Goal: Task Accomplishment & Management: Manage account settings

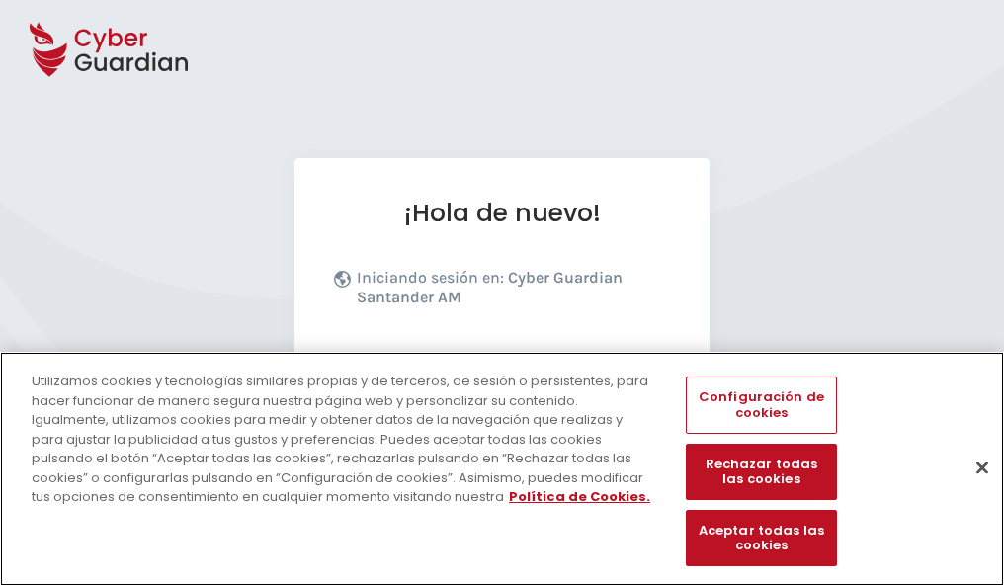
scroll to position [242, 0]
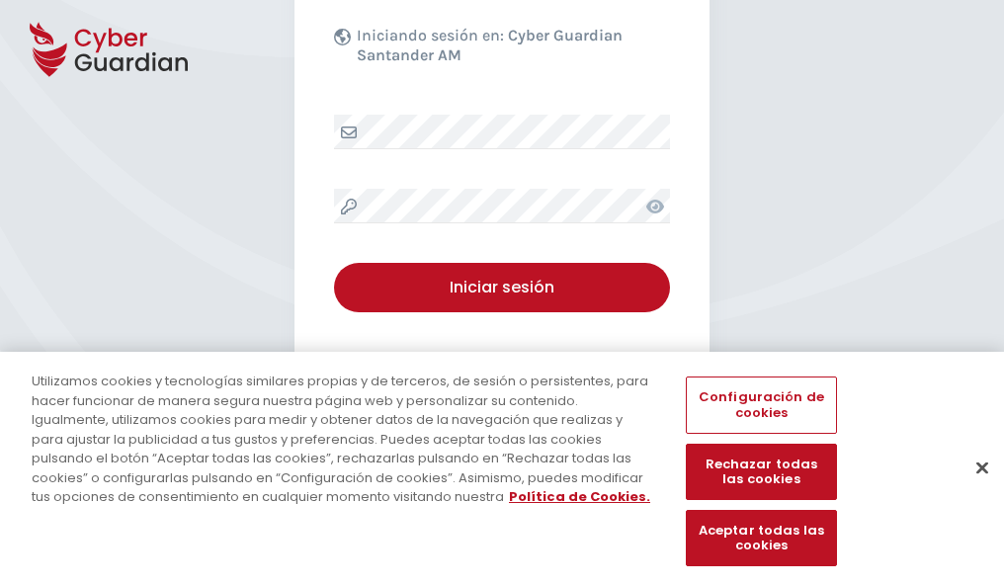
click at [972, 488] on button "Cerrar" at bounding box center [981, 466] width 43 height 43
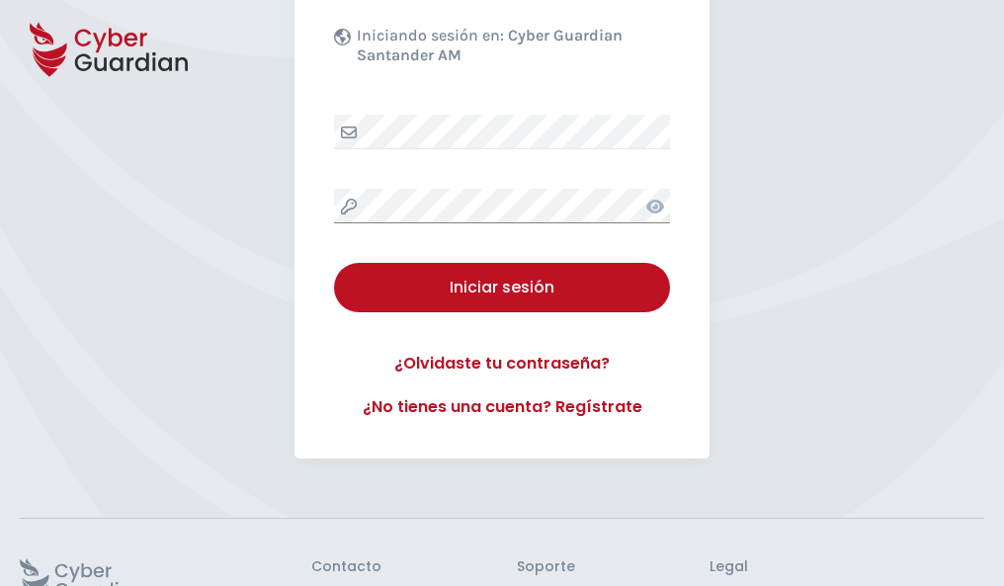
scroll to position [384, 0]
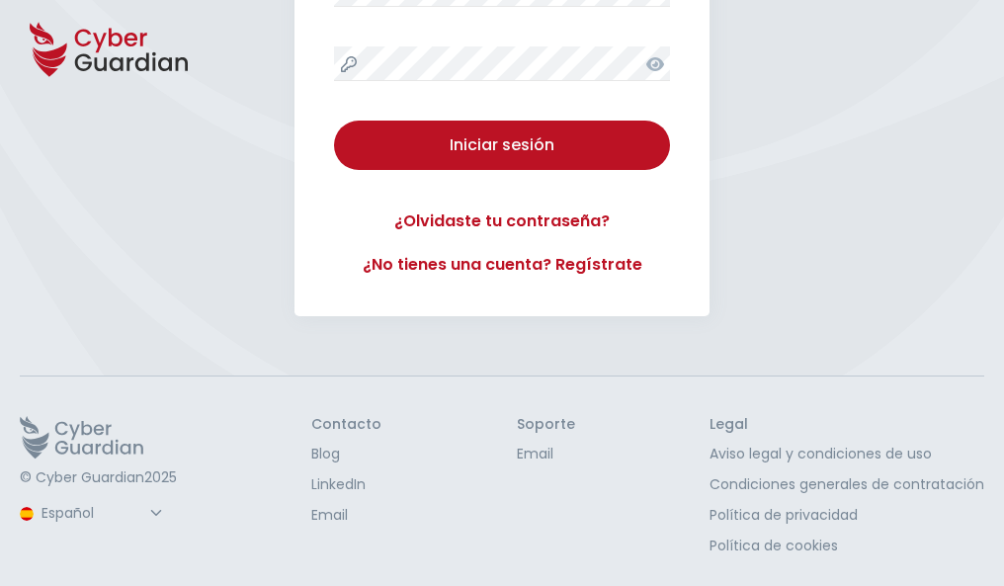
click at [334, 121] on button "Iniciar sesión" at bounding box center [502, 145] width 336 height 49
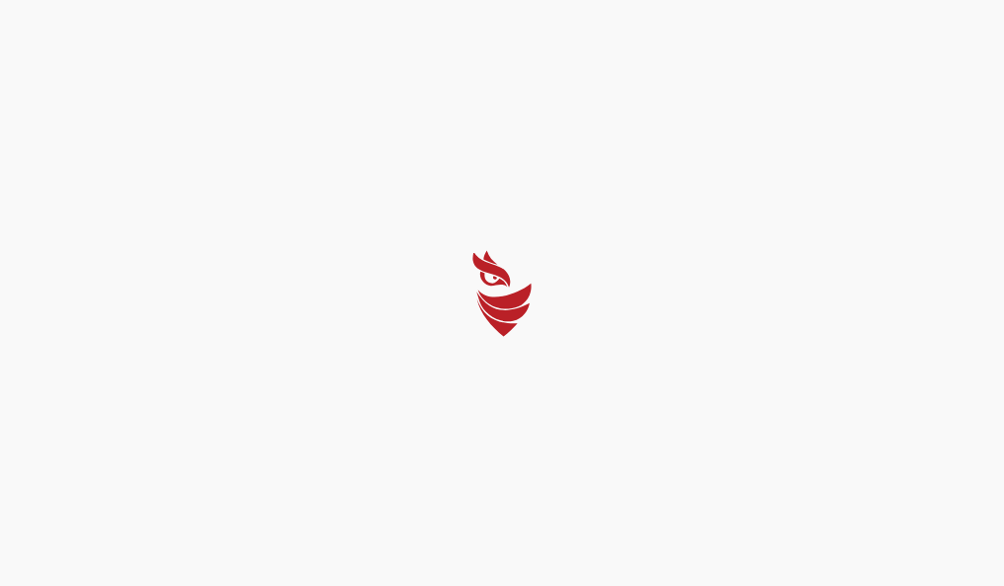
select select "Português (BR)"
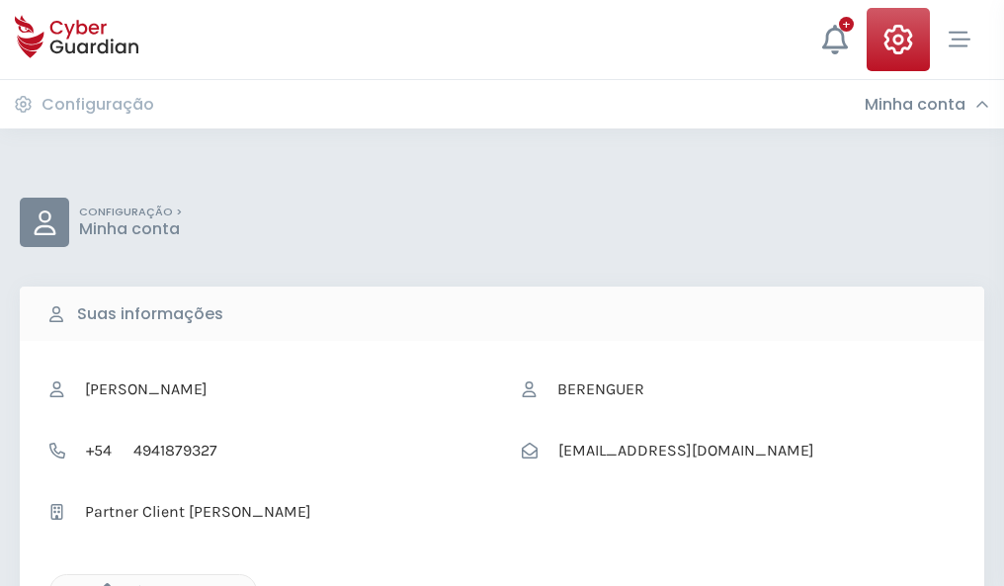
click at [102, 584] on icon "button" at bounding box center [102, 591] width 17 height 17
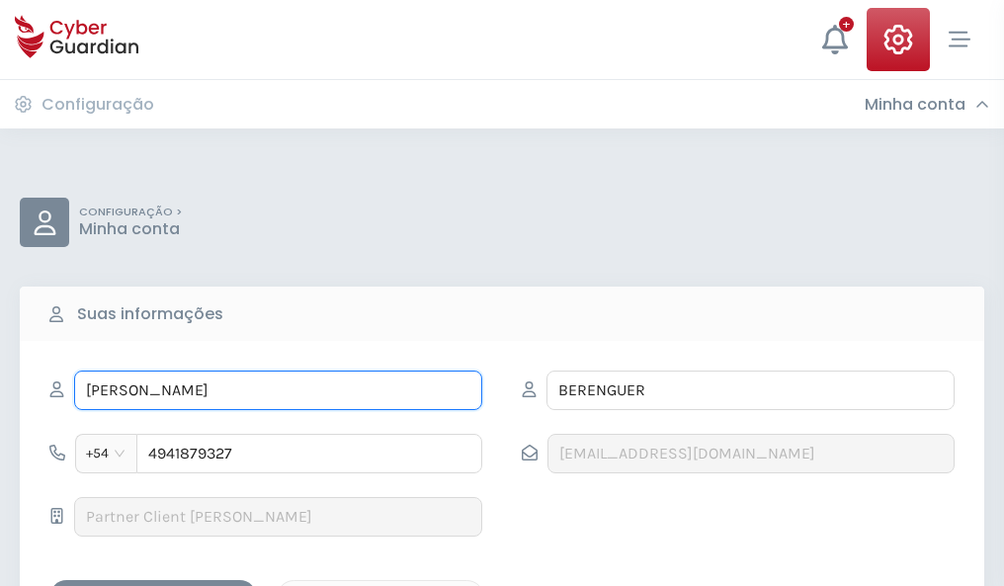
click at [278, 390] on input "MARÍA" at bounding box center [278, 390] width 408 height 40
type input "M"
type input "Aurora"
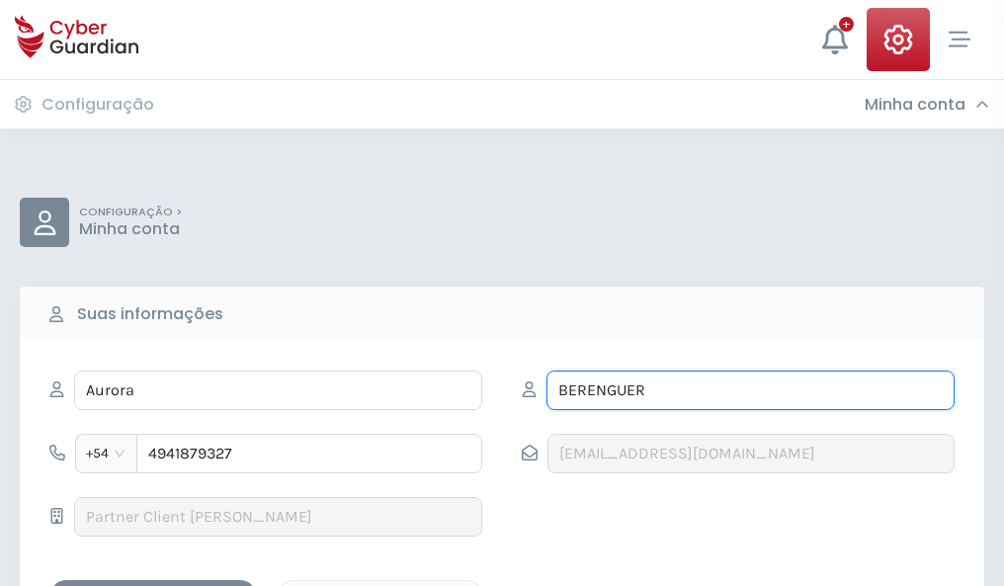
click at [750, 390] on input "BERENGUER" at bounding box center [750, 390] width 408 height 40
type input "B"
type input "Carpio"
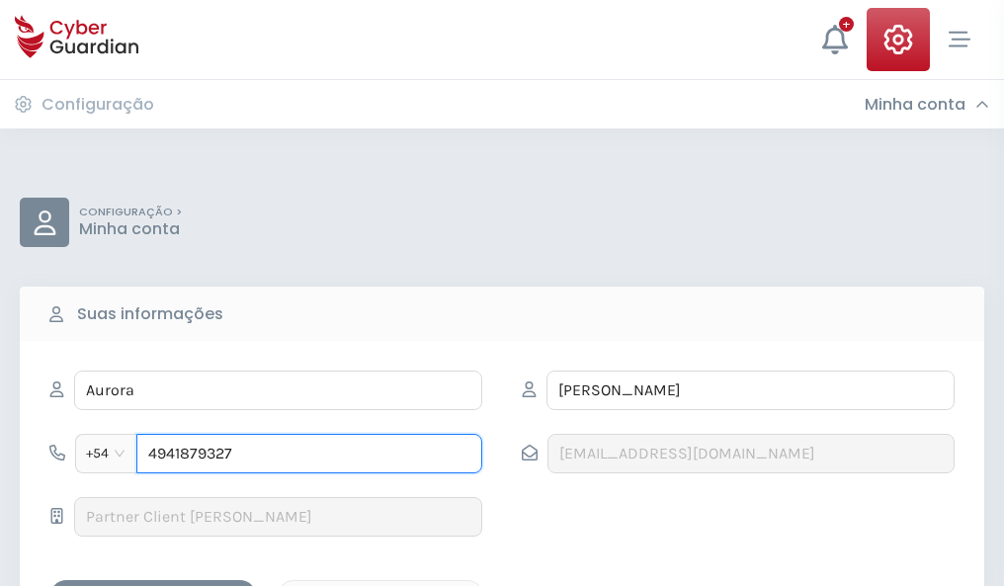
click at [309, 453] on input "4941879327" at bounding box center [309, 454] width 346 height 40
type input "4"
type input "4845715401"
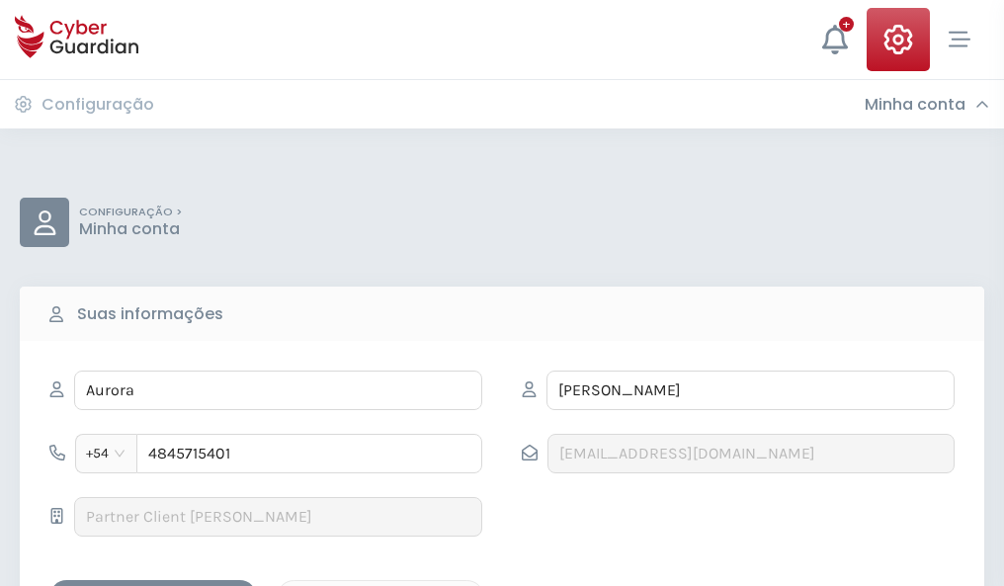
click at [153, 585] on div "Salvar alterações" at bounding box center [153, 597] width 178 height 25
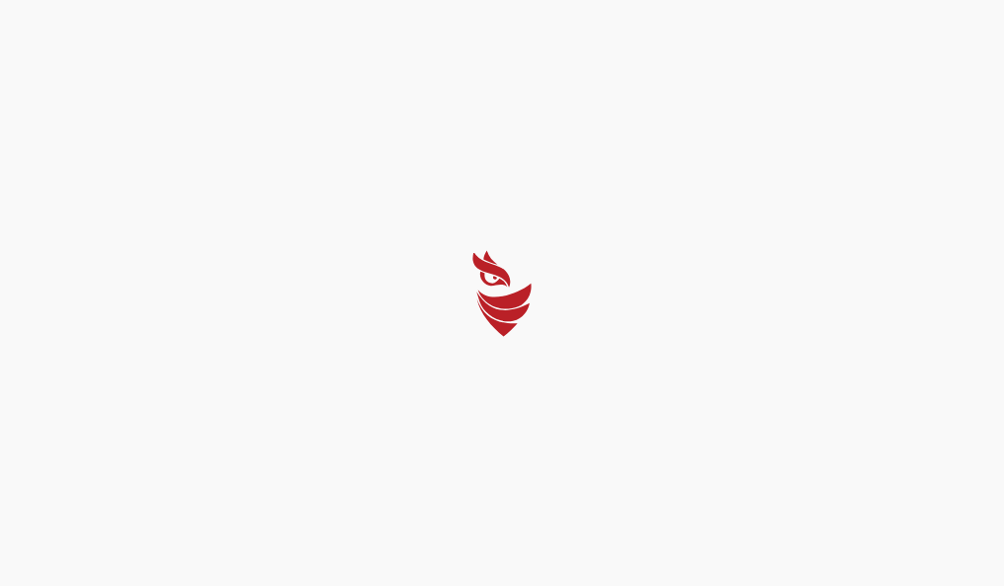
select select "Português (BR)"
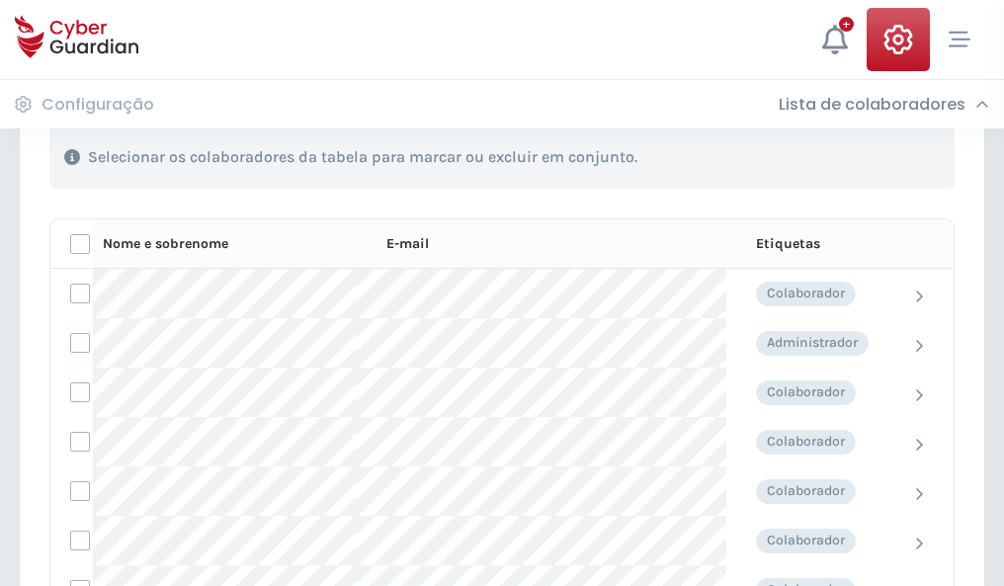
scroll to position [846, 0]
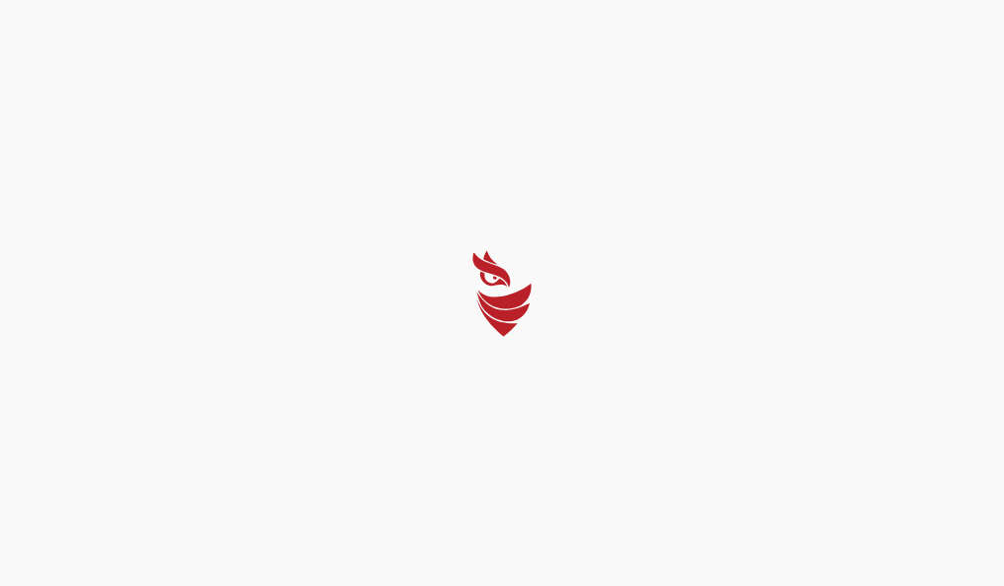
select select "Português (BR)"
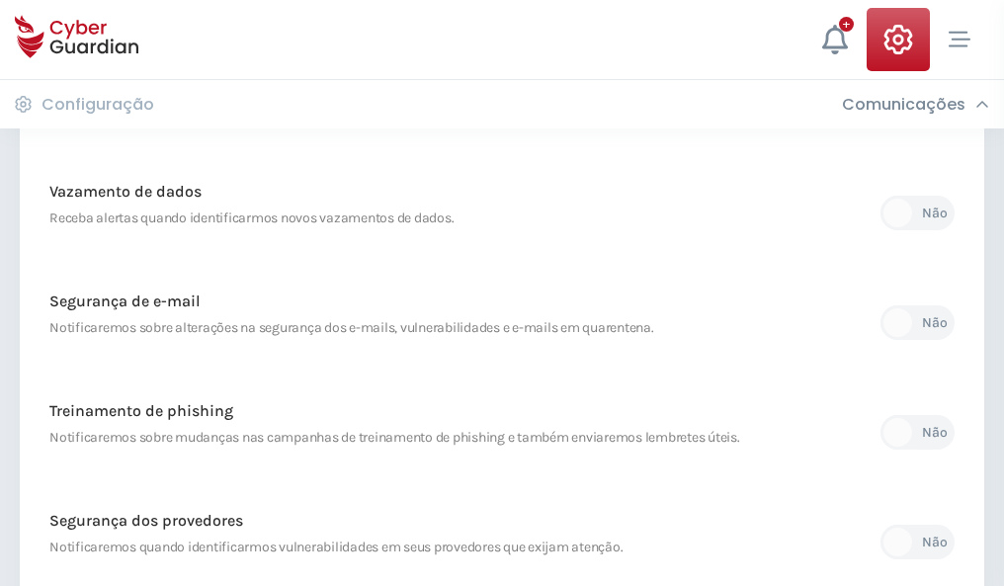
scroll to position [1040, 0]
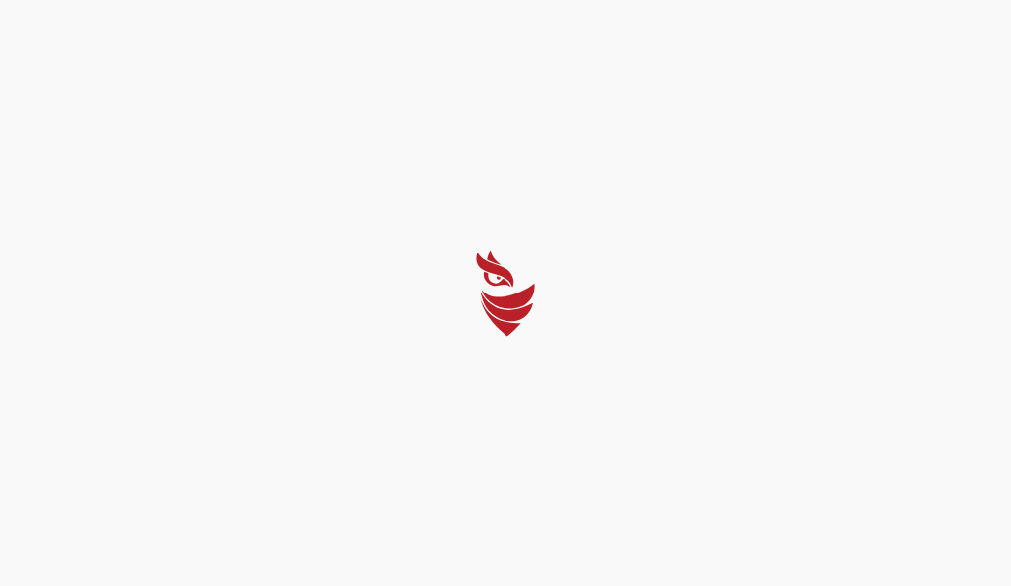
select select "Português (BR)"
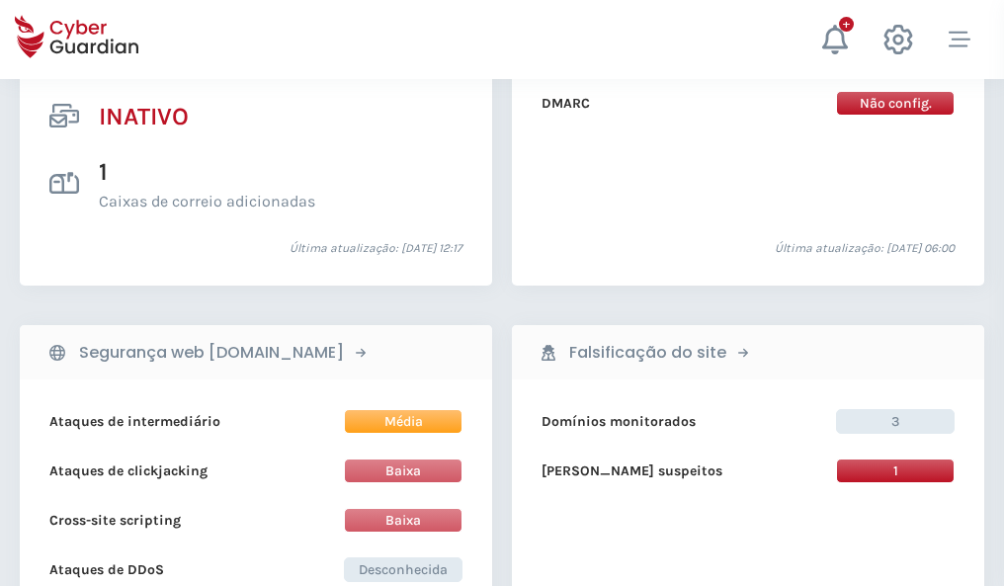
scroll to position [1958, 0]
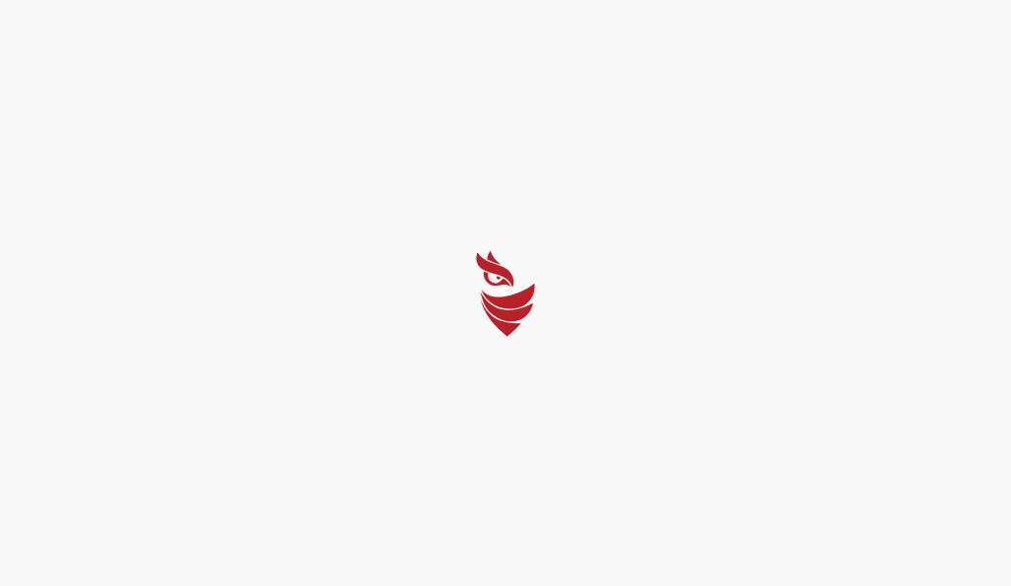
select select "Português (BR)"
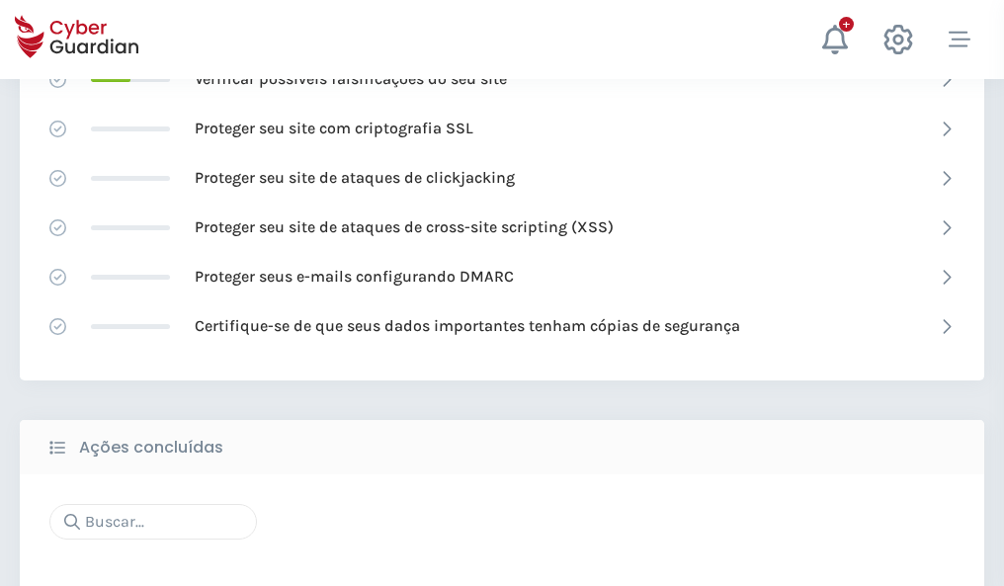
scroll to position [1316, 0]
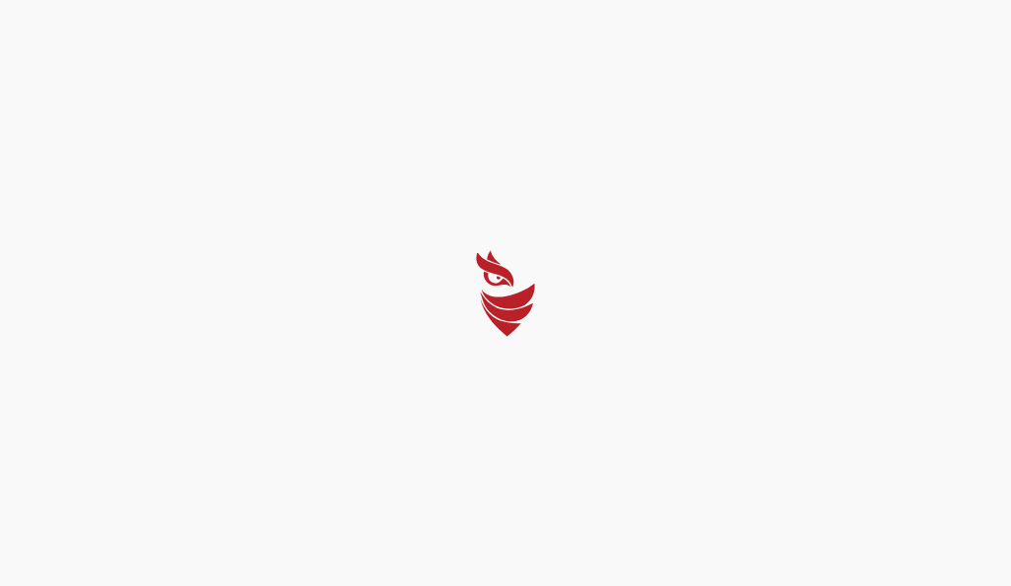
select select "Português (BR)"
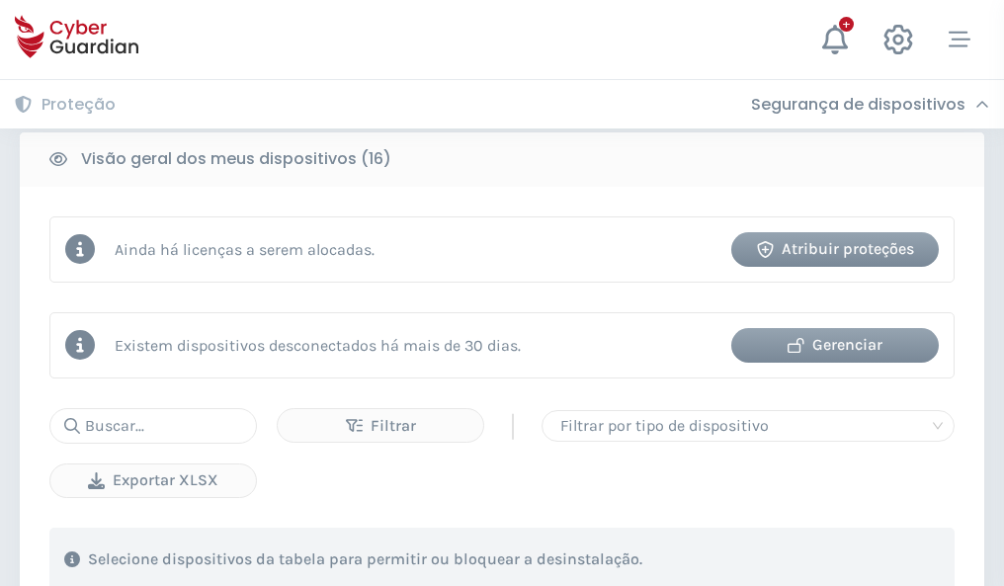
scroll to position [1841, 0]
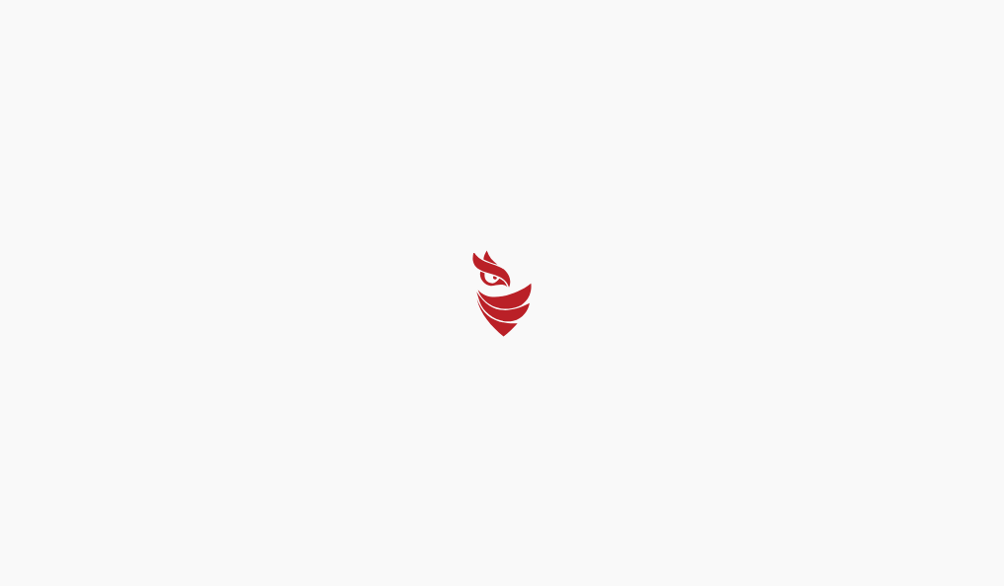
select select "Português (BR)"
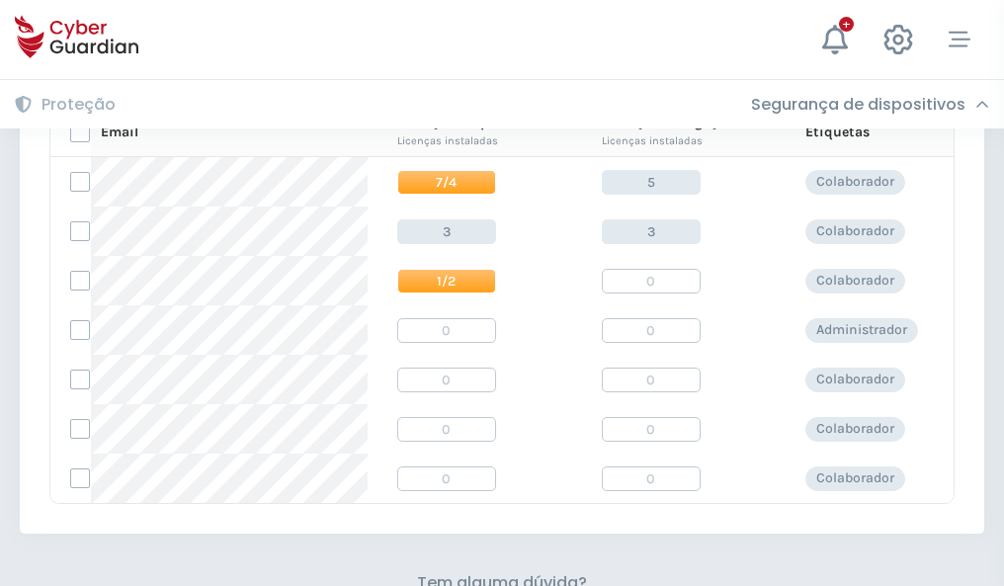
scroll to position [847, 0]
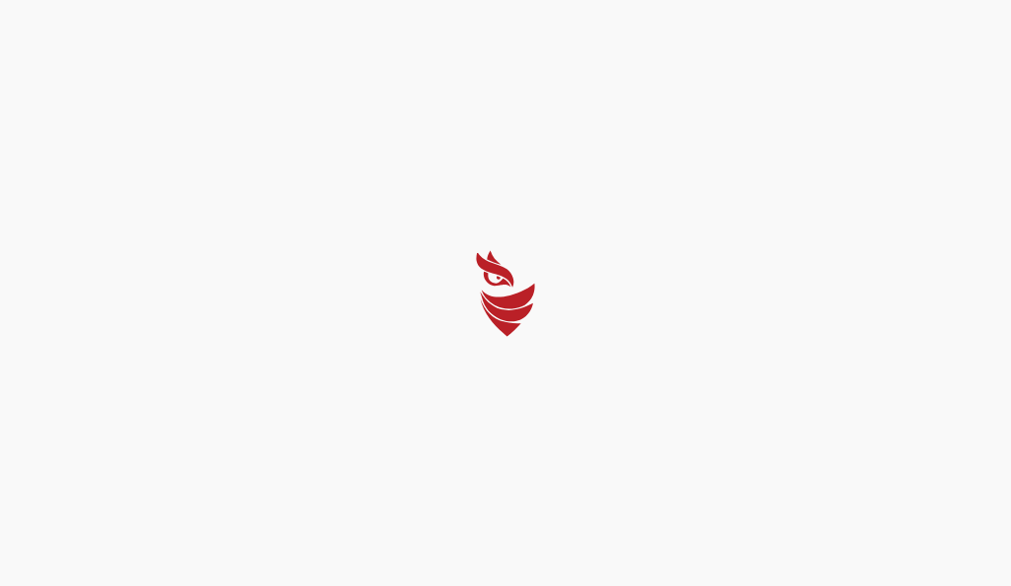
select select "Português (BR)"
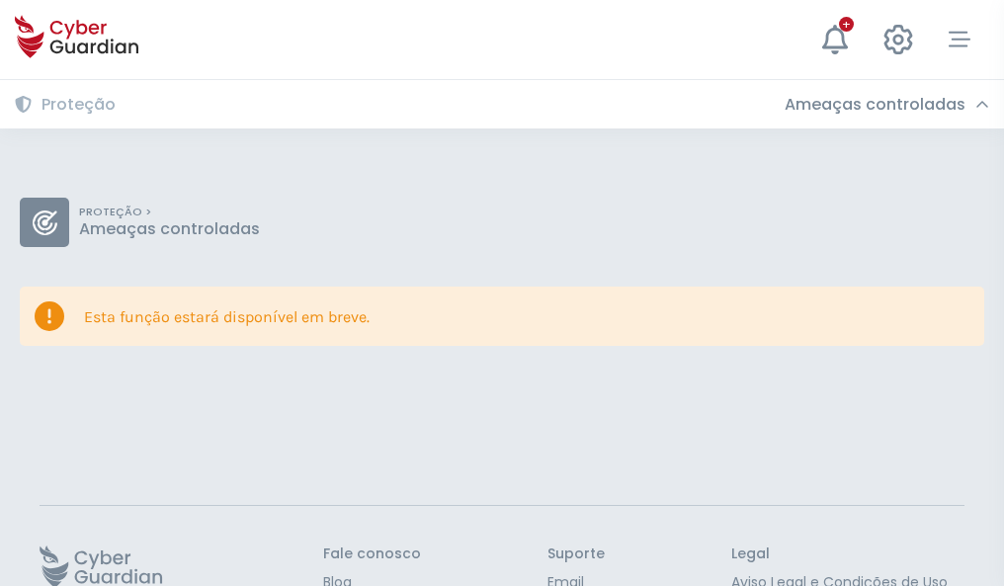
scroll to position [128, 0]
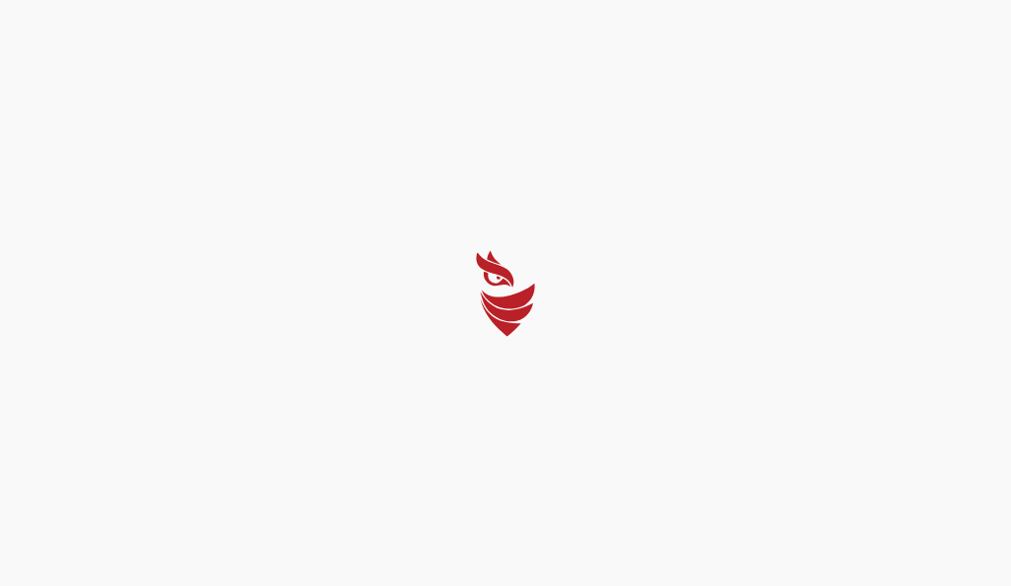
select select "Português (BR)"
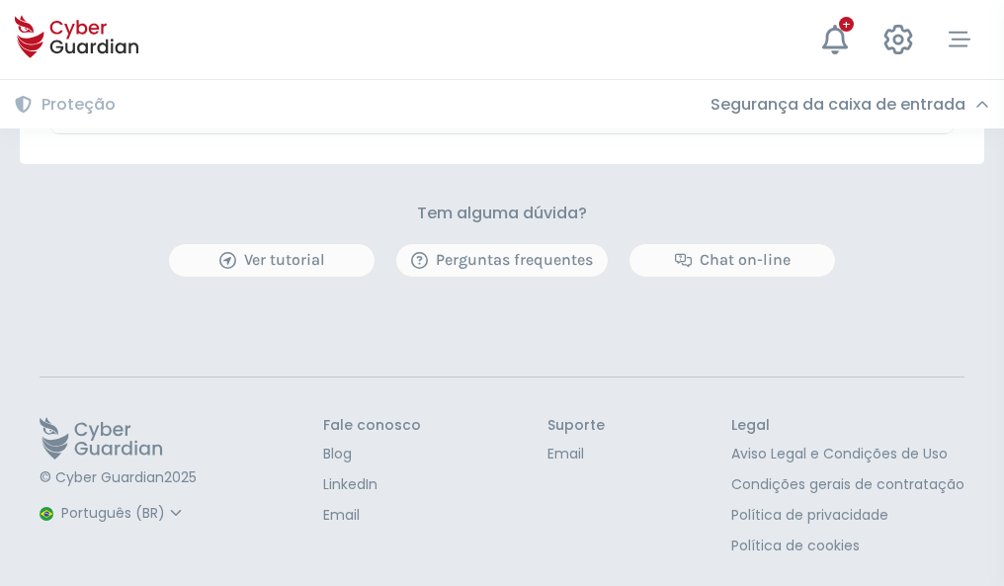
scroll to position [1161, 0]
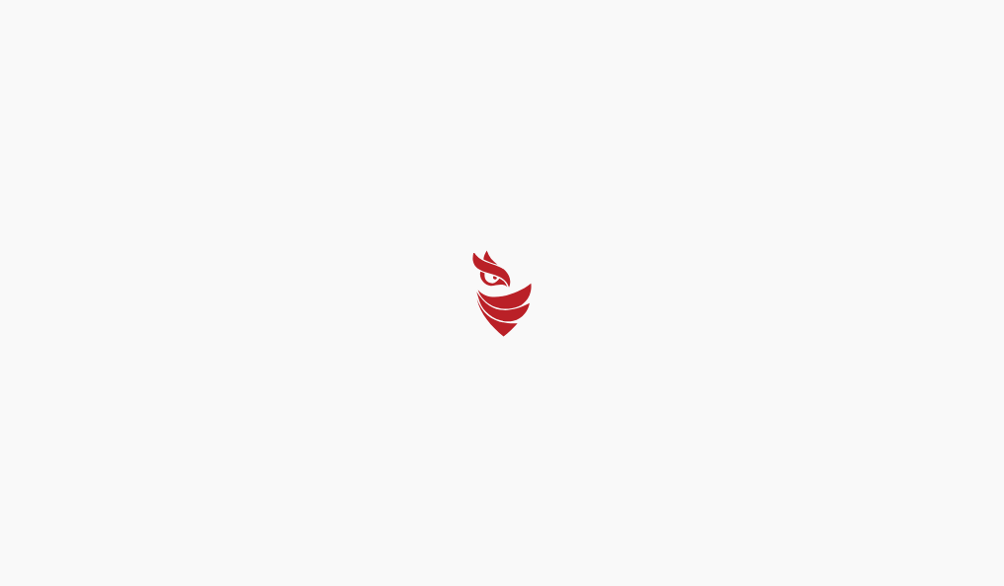
select select "Português (BR)"
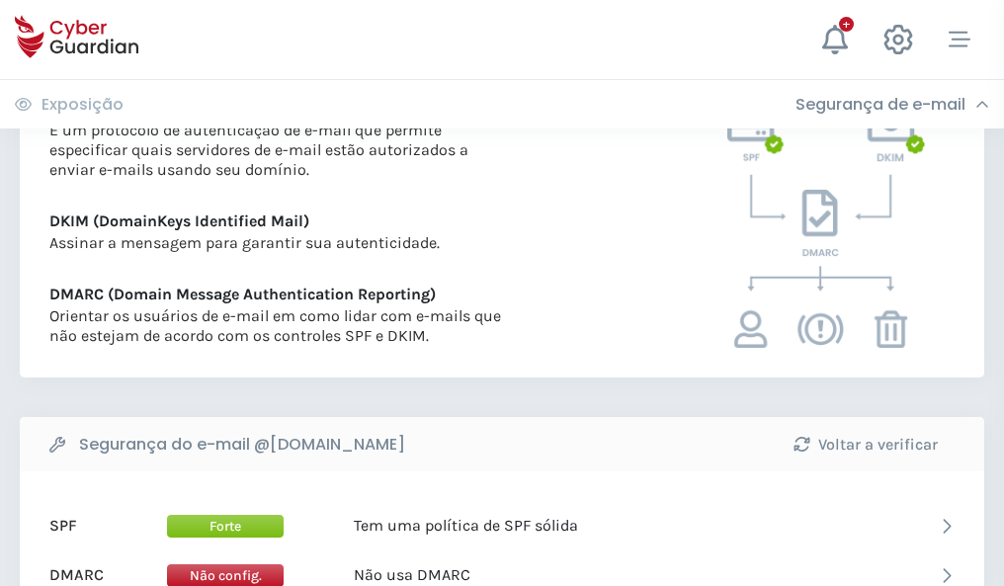
scroll to position [1066, 0]
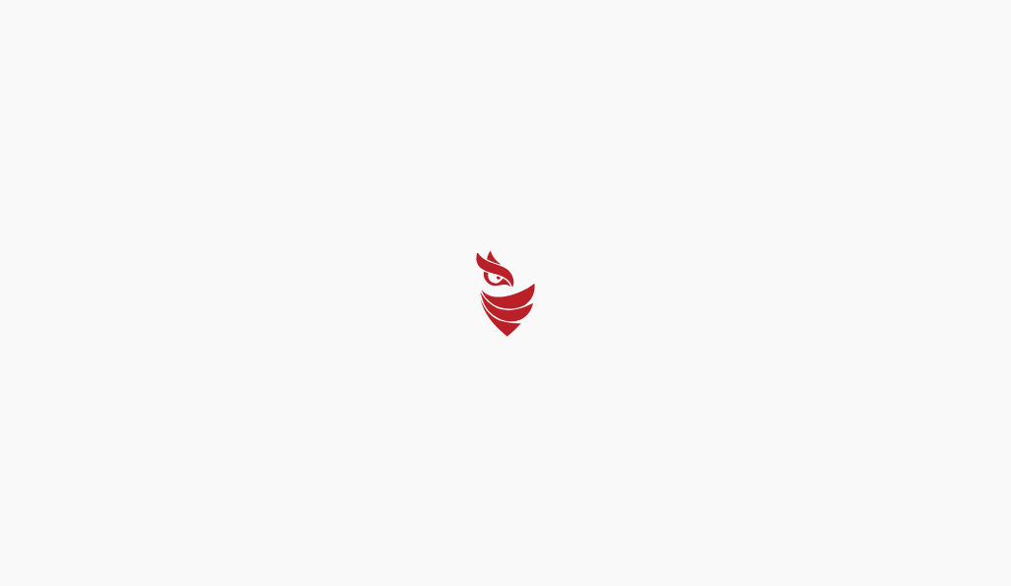
select select "Português (BR)"
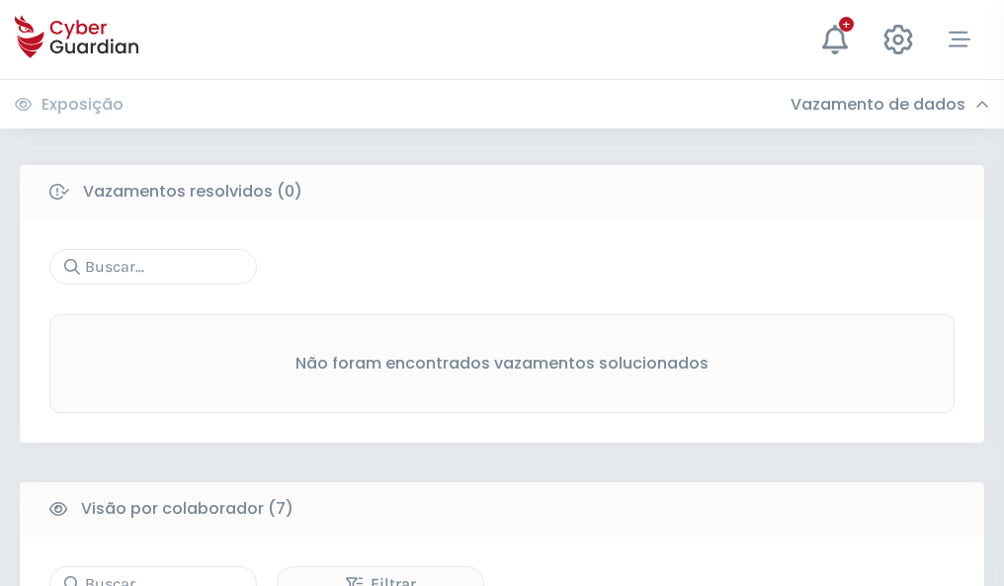
scroll to position [1634, 0]
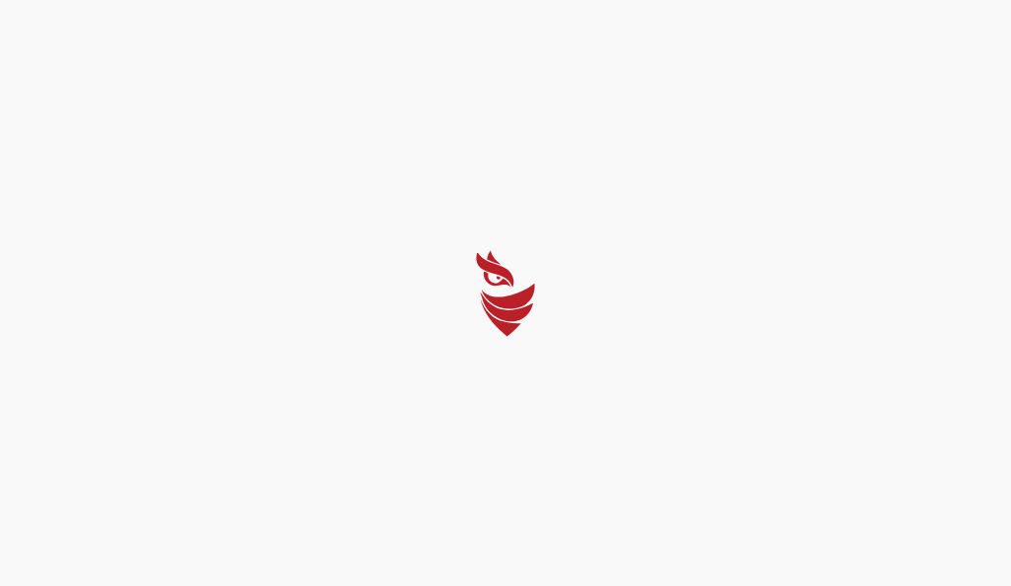
select select "Português (BR)"
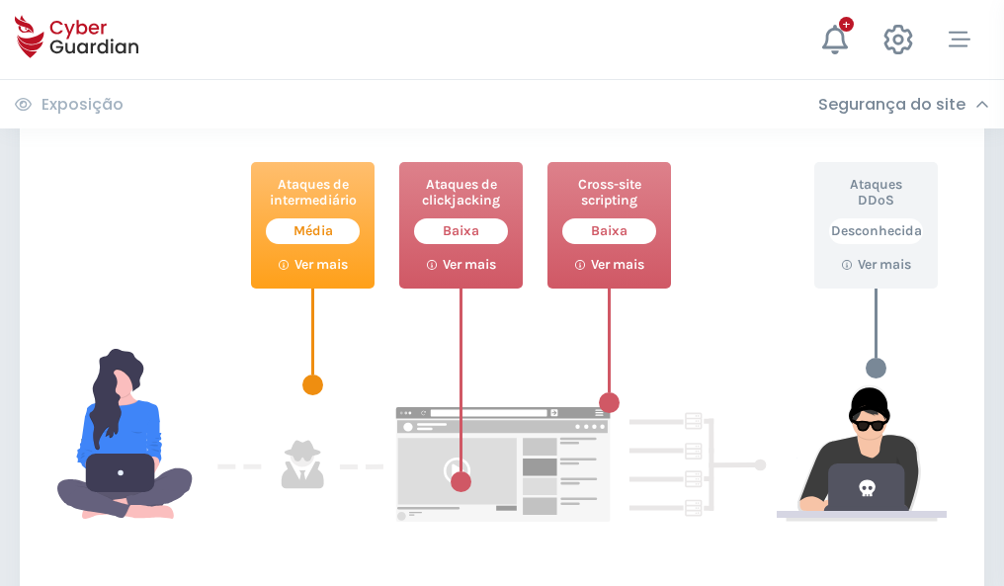
scroll to position [1076, 0]
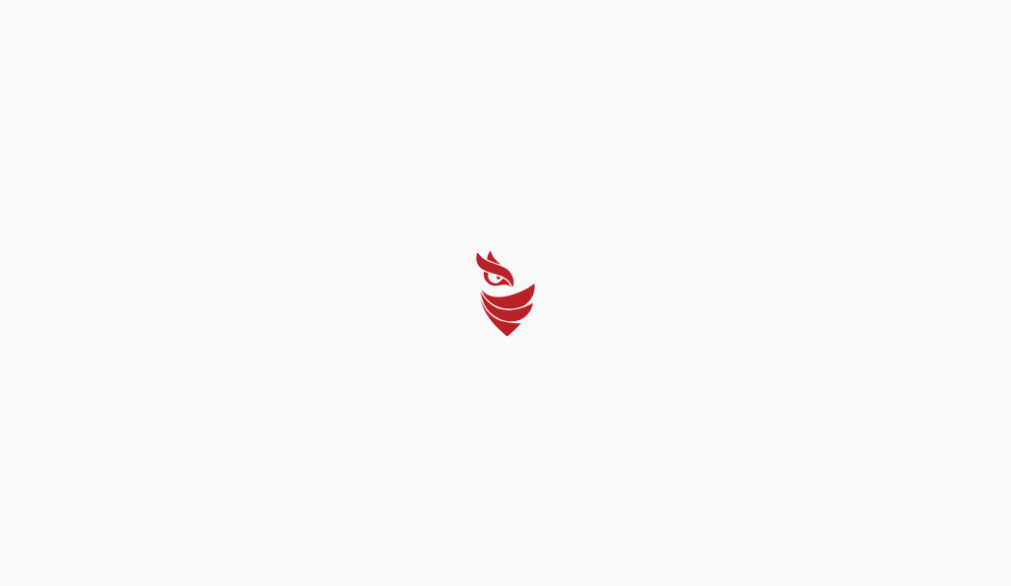
select select "Português (BR)"
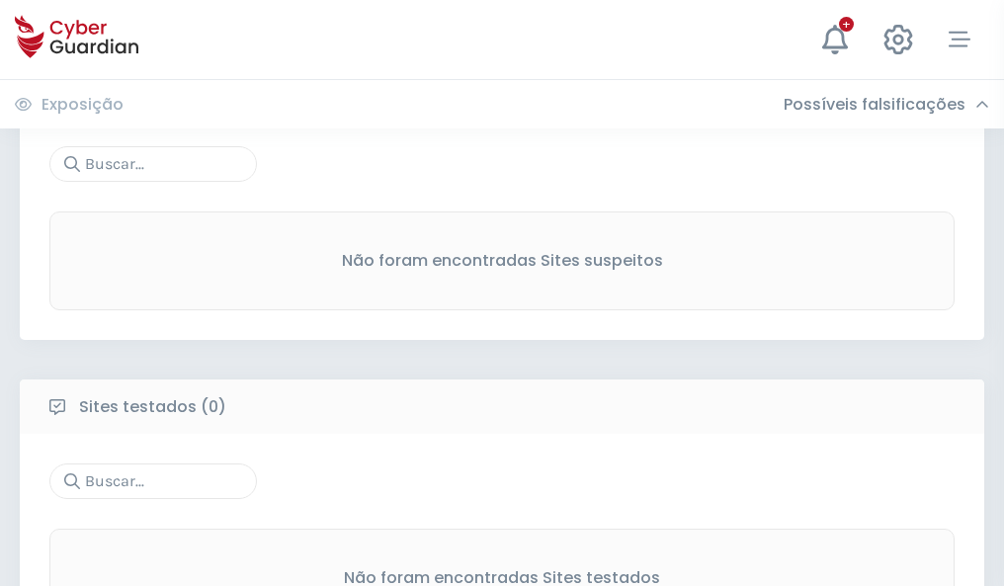
scroll to position [1033, 0]
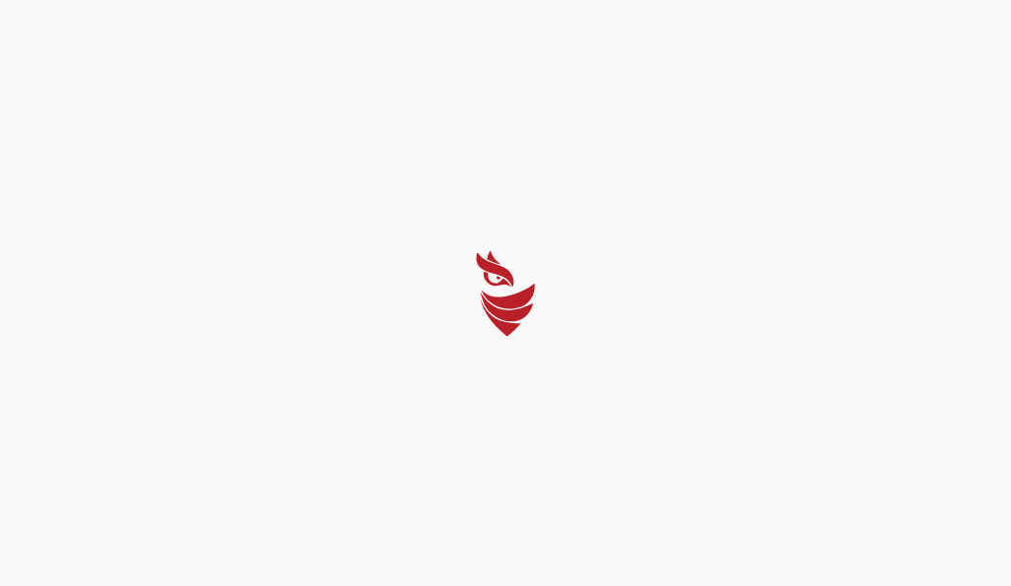
select select "Português (BR)"
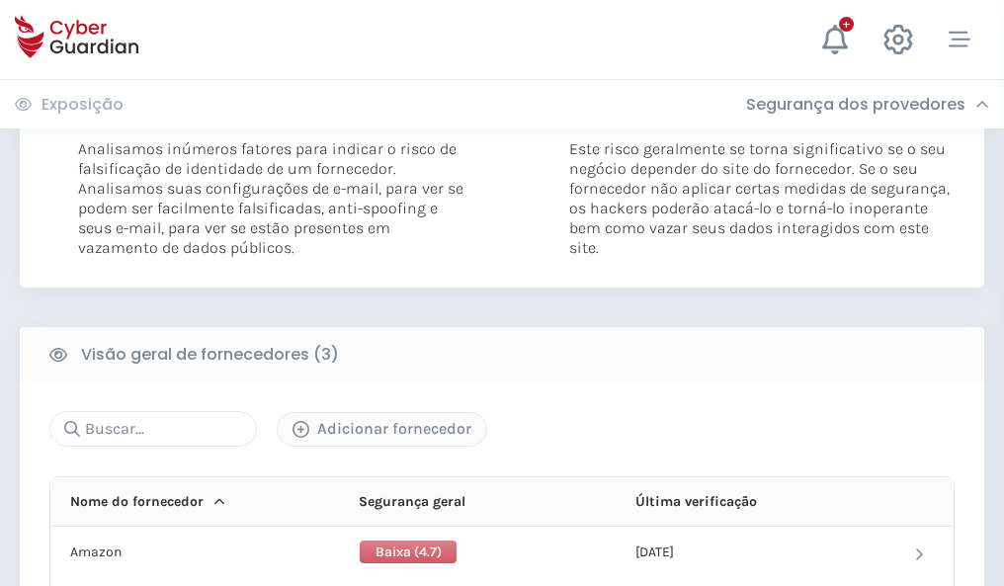
scroll to position [1105, 0]
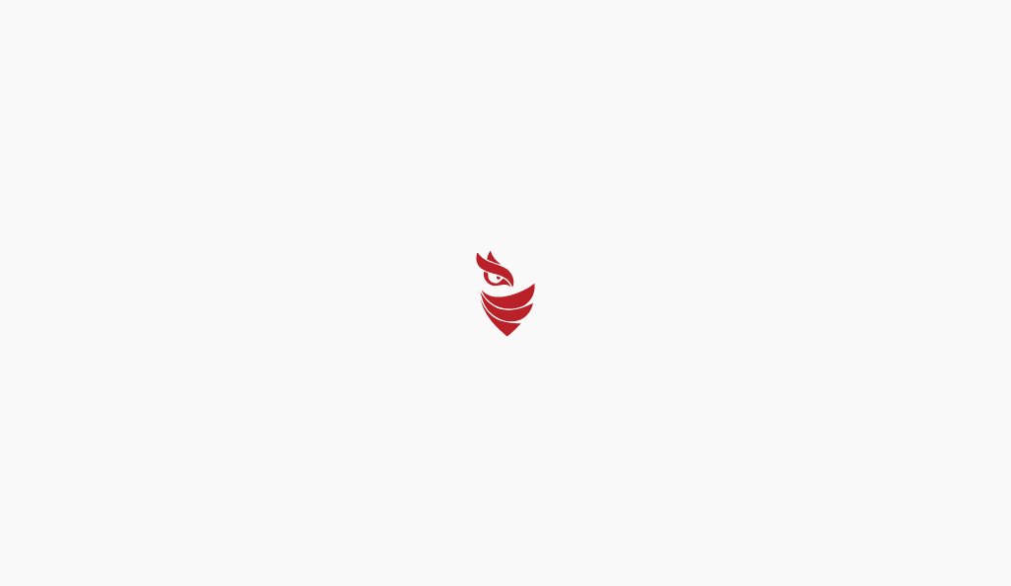
select select "Português (BR)"
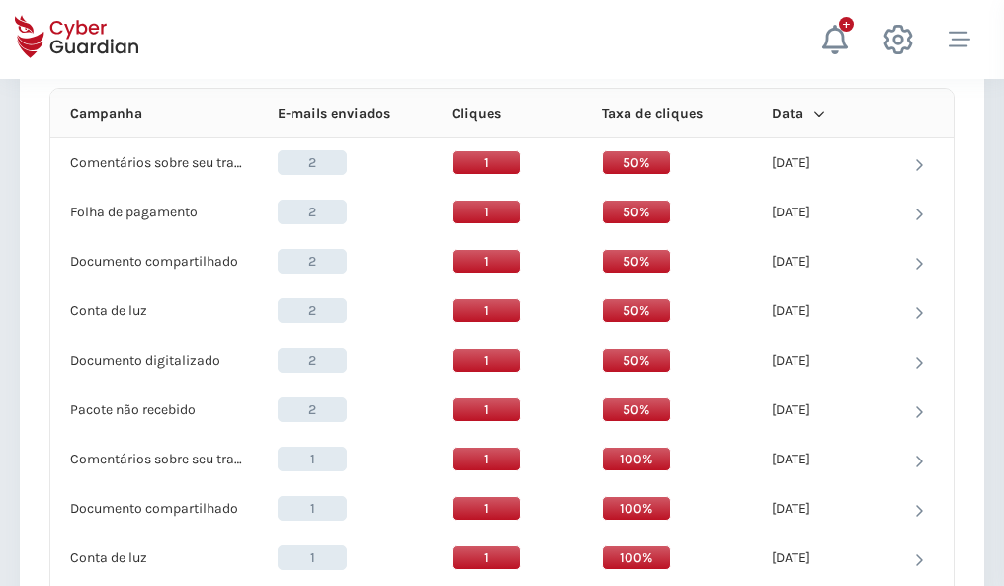
scroll to position [1771, 0]
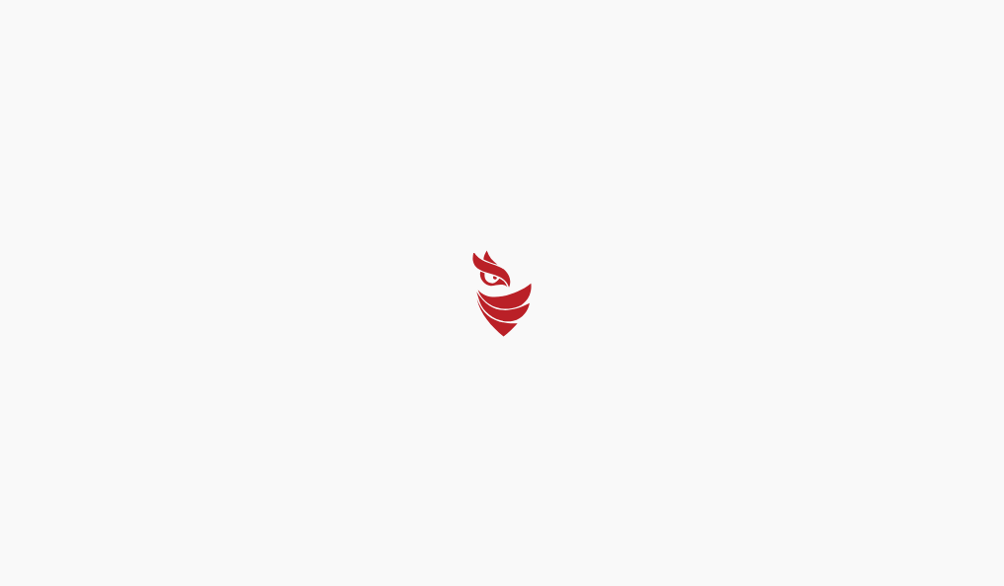
select select "Português (BR)"
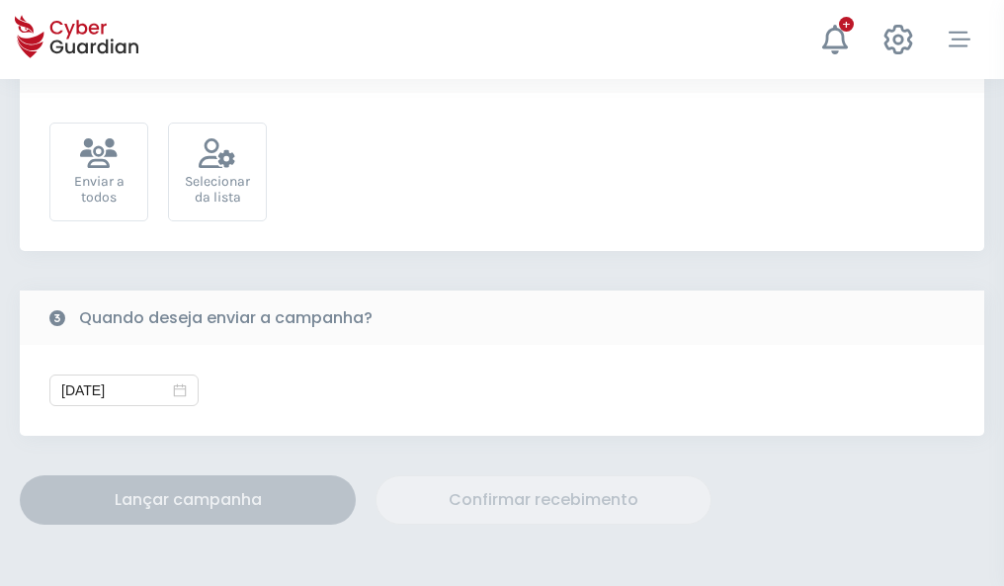
scroll to position [723, 0]
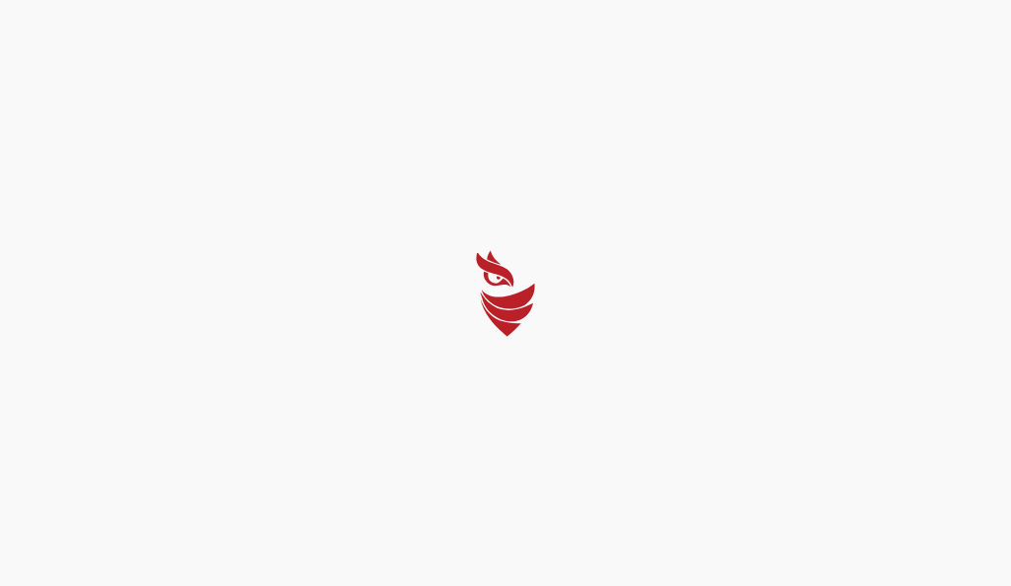
select select "Português (BR)"
